Goal: Complete application form

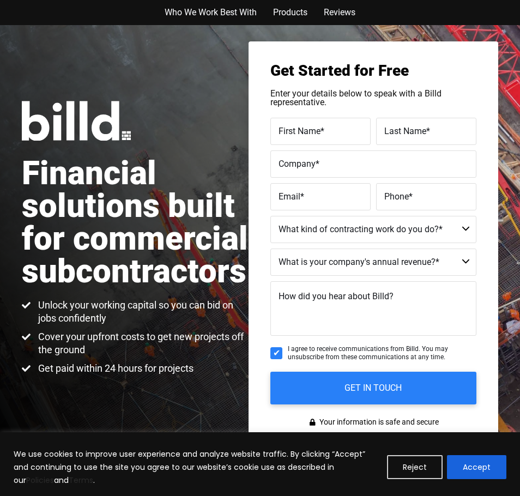
click at [296, 134] on span "First Name" at bounding box center [300, 131] width 42 height 10
click at [296, 134] on input "First Name *" at bounding box center [321, 131] width 100 height 27
type input "Bebe"
type input "[PERSON_NAME]"
type input "[EMAIL_ADDRESS][DOMAIN_NAME]"
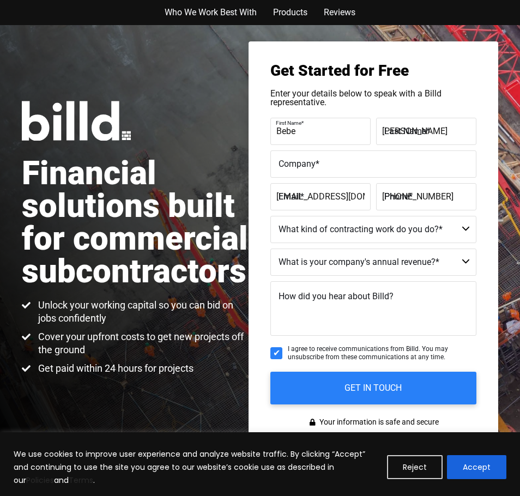
type input "[PHONE_NUMBER]"
click at [355, 196] on label "Email *" at bounding box center [319, 189] width 87 height 14
click at [355, 197] on input "[EMAIL_ADDRESS][DOMAIN_NAME]" at bounding box center [321, 196] width 100 height 27
click at [355, 196] on label "Email *" at bounding box center [319, 189] width 87 height 14
click at [355, 197] on input "[EMAIL_ADDRESS][DOMAIN_NAME]" at bounding box center [321, 196] width 100 height 27
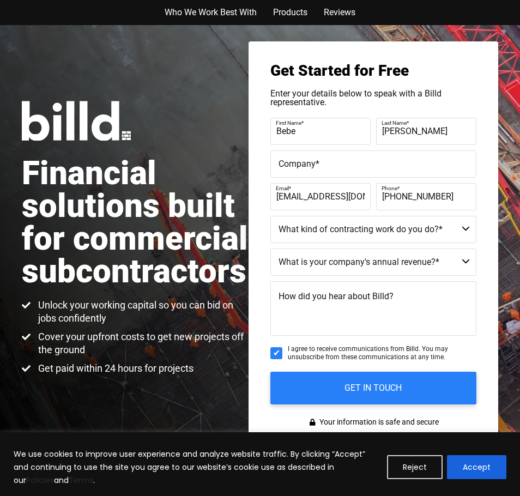
click at [356, 200] on input "[EMAIL_ADDRESS][DOMAIN_NAME]" at bounding box center [321, 196] width 100 height 27
click at [357, 201] on input "[EMAIL_ADDRESS][DOMAIN_NAME]" at bounding box center [321, 196] width 100 height 27
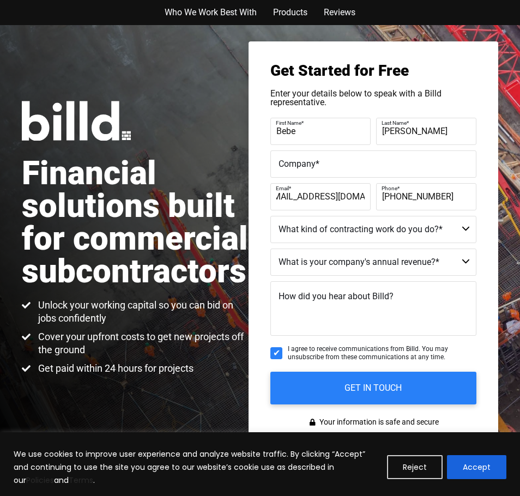
click at [357, 201] on input "[EMAIL_ADDRESS][DOMAIN_NAME]" at bounding box center [321, 196] width 100 height 27
type input "[EMAIL_ADDRESS][DOMAIN_NAME]"
click at [361, 181] on fieldset "Company *" at bounding box center [374, 167] width 206 height 33
click at [361, 176] on input "Company *" at bounding box center [374, 164] width 206 height 27
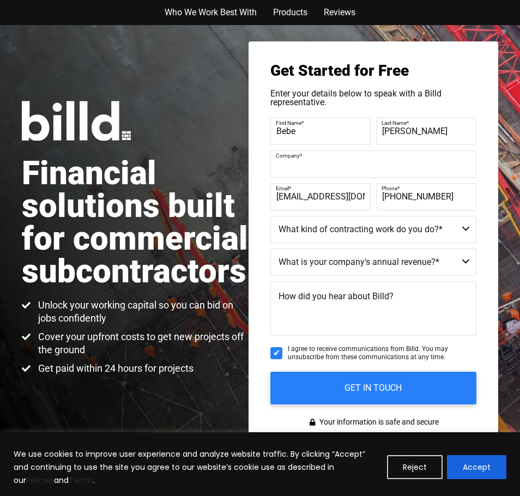
type input "[US_STATE] A & [GEOGRAPHIC_DATA]"
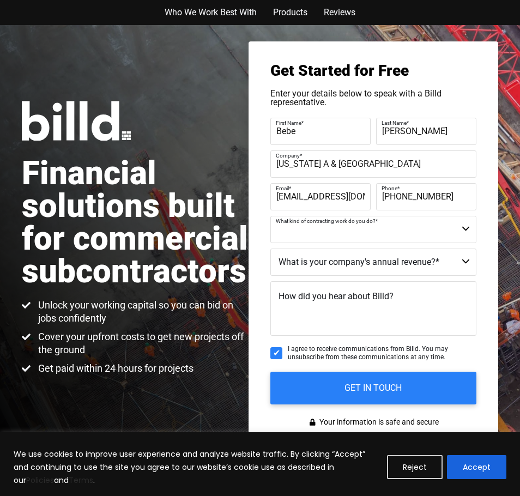
click at [371, 241] on select "Commercial Commercial and Residential Residential Not a Contractor" at bounding box center [374, 229] width 206 height 27
select select "Not a Contractor"
click at [271, 218] on select "Commercial Commercial and Residential Residential Not a Contractor" at bounding box center [374, 229] width 206 height 27
click at [332, 263] on select "$40M + $25M - $40M $8M - $25M $4M - $8M $2M - $4M $1M - $2M Less than $1M" at bounding box center [374, 262] width 206 height 27
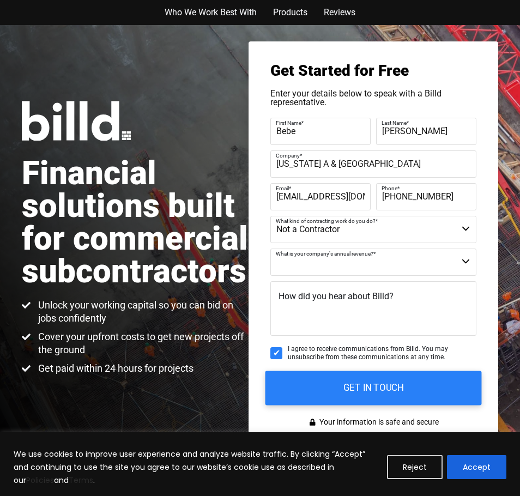
select select "Less than $1M"
click at [271, 251] on select "$40M + $25M - $40M $8M - $25M $4M - $8M $2M - $4M $1M - $2M Less than $1M" at bounding box center [374, 262] width 206 height 27
click at [338, 397] on input "GET IN TOUCH" at bounding box center [374, 388] width 217 height 34
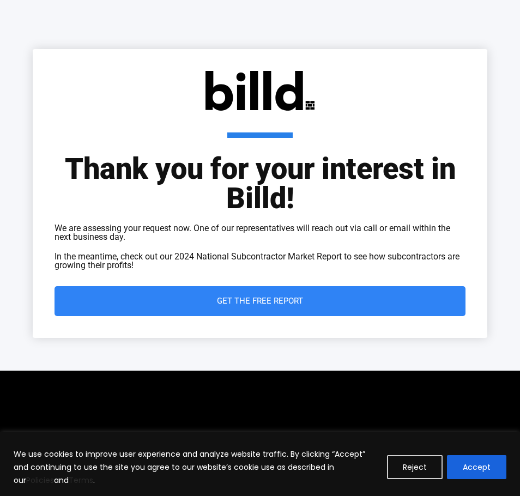
click at [306, 303] on span "Get the Free Report" at bounding box center [260, 301] width 368 height 8
